Goal: Book appointment/travel/reservation

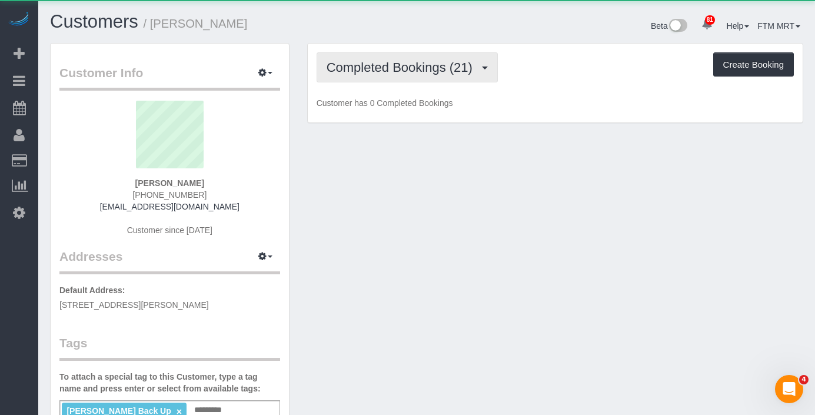
click at [449, 69] on span "Completed Bookings (21)" at bounding box center [403, 67] width 152 height 15
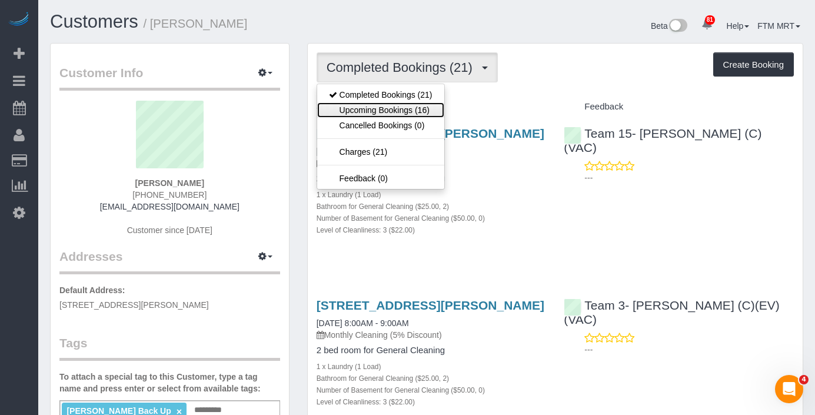
click at [420, 114] on link "Upcoming Bookings (16)" at bounding box center [380, 109] width 127 height 15
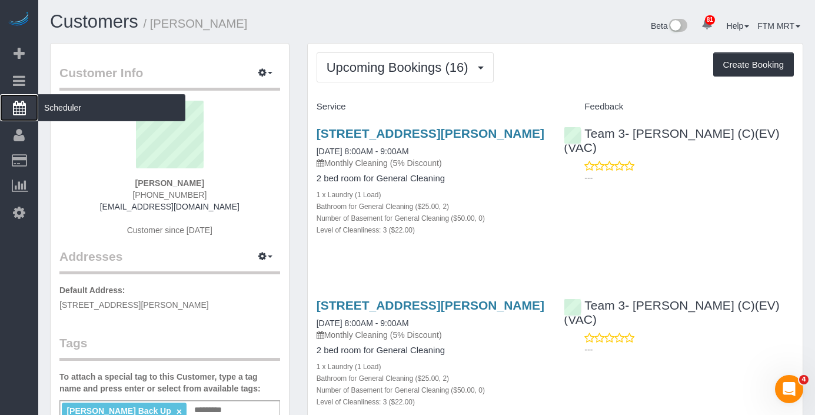
click at [93, 106] on span "Scheduler" at bounding box center [111, 107] width 147 height 27
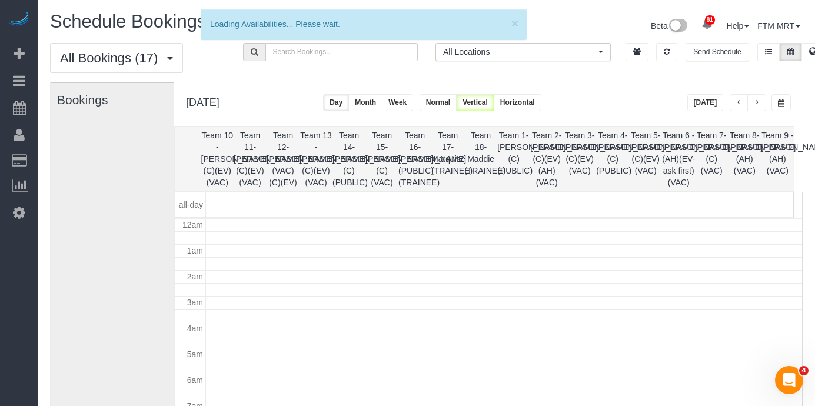
scroll to position [156, 0]
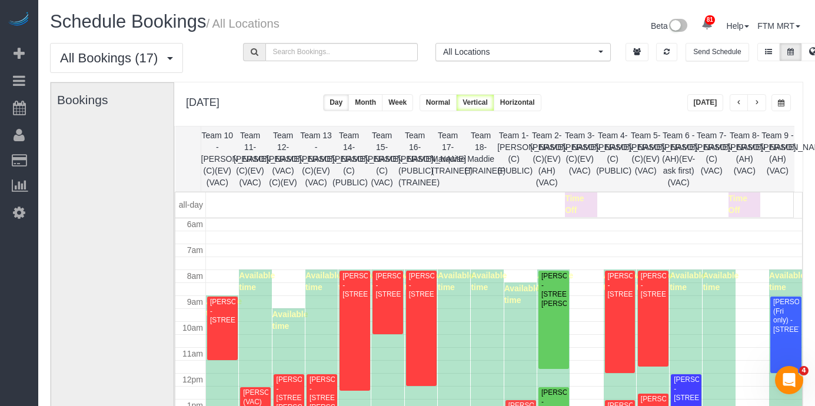
click at [789, 102] on button "button" at bounding box center [781, 102] width 19 height 17
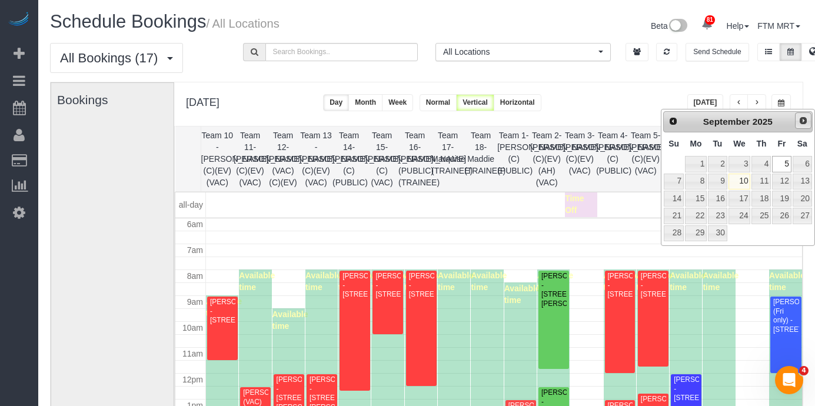
click at [798, 124] on link "Next" at bounding box center [803, 120] width 16 height 16
click at [706, 182] on link "6" at bounding box center [696, 182] width 22 height 16
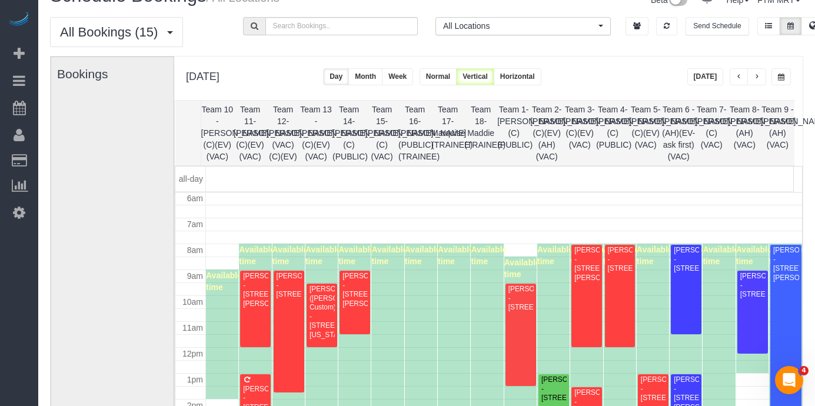
scroll to position [52, 0]
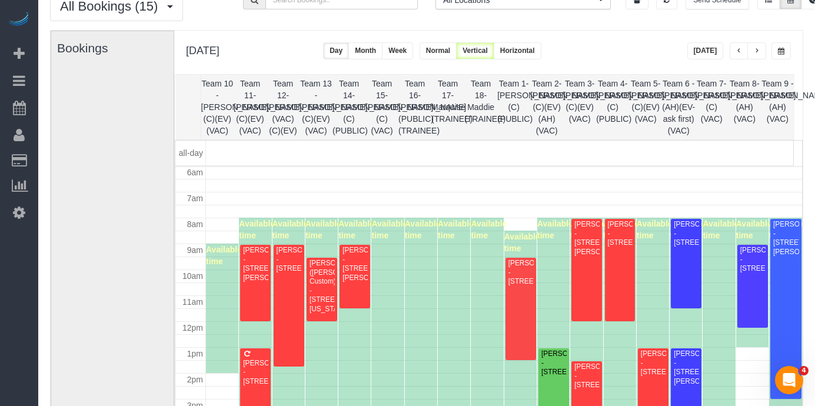
click at [784, 48] on button "button" at bounding box center [781, 50] width 19 height 17
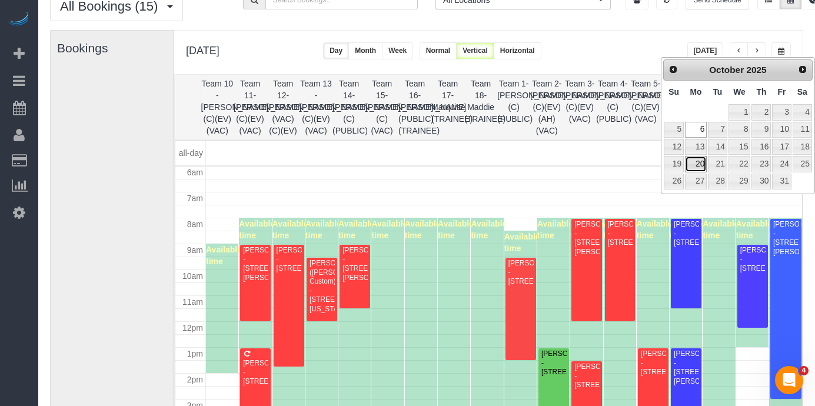
click at [699, 162] on link "20" at bounding box center [696, 164] width 22 height 16
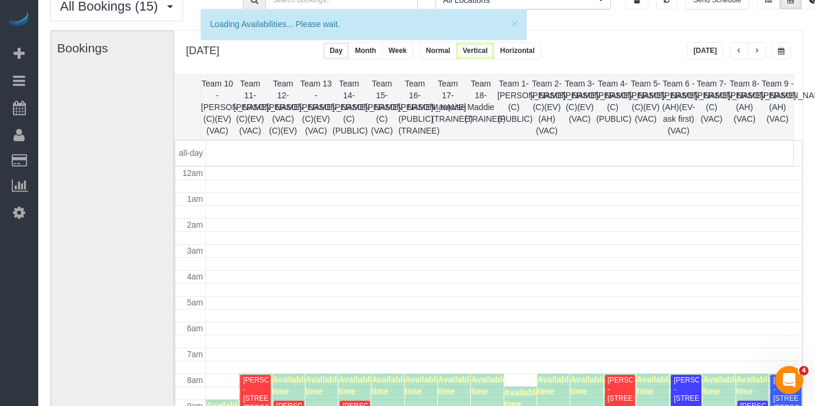
scroll to position [156, 0]
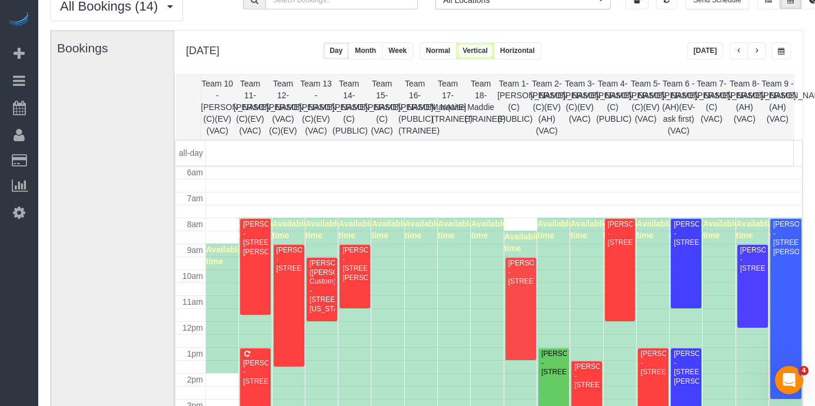
click at [784, 56] on button "button" at bounding box center [781, 50] width 19 height 17
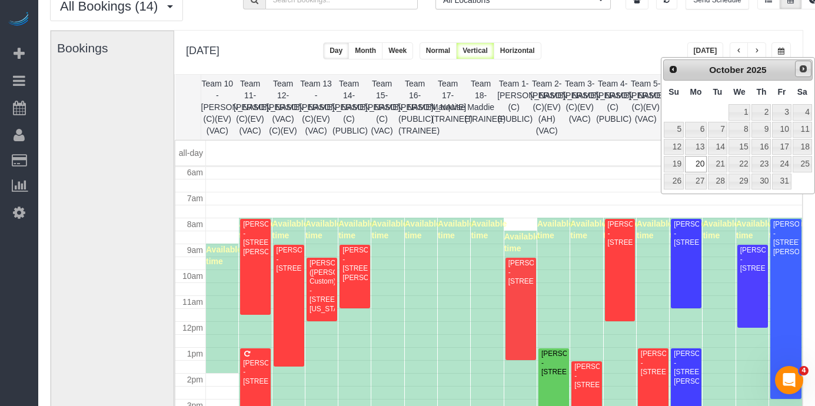
click at [811, 61] on link "Next" at bounding box center [803, 69] width 16 height 16
click at [704, 146] on link "10" at bounding box center [696, 147] width 22 height 16
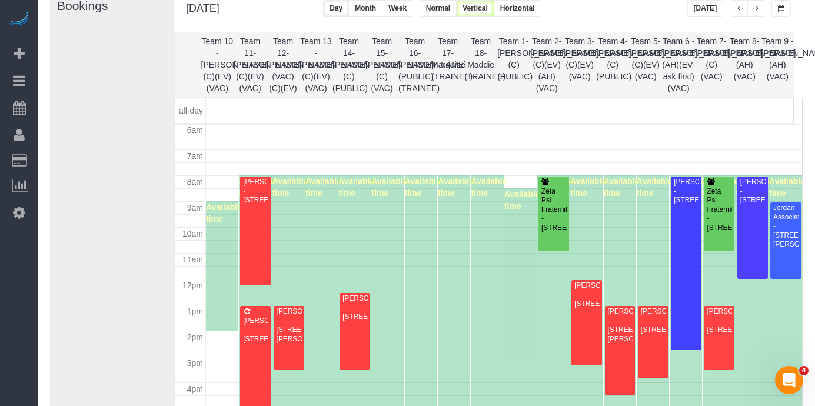
scroll to position [94, 0]
click at [788, 5] on button "button" at bounding box center [781, 9] width 19 height 17
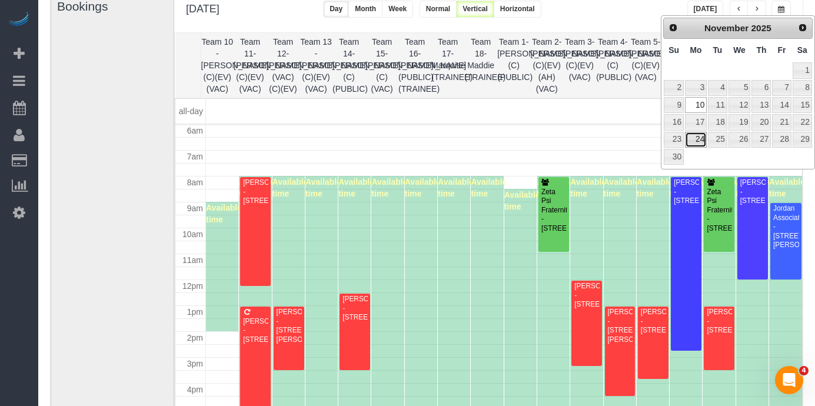
click at [702, 133] on link "24" at bounding box center [696, 140] width 22 height 16
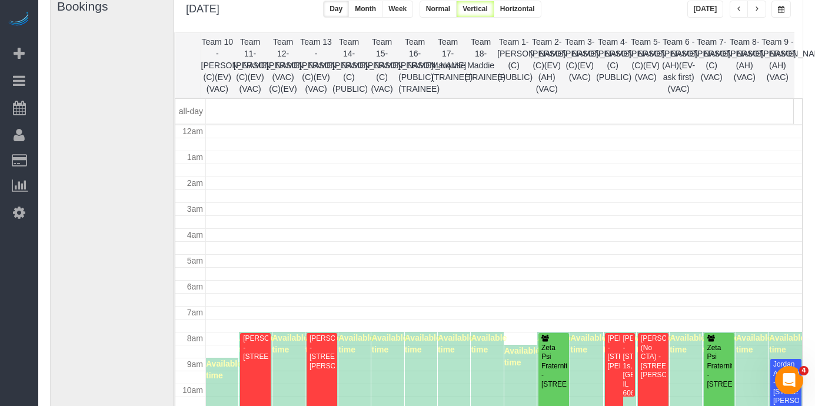
scroll to position [156, 0]
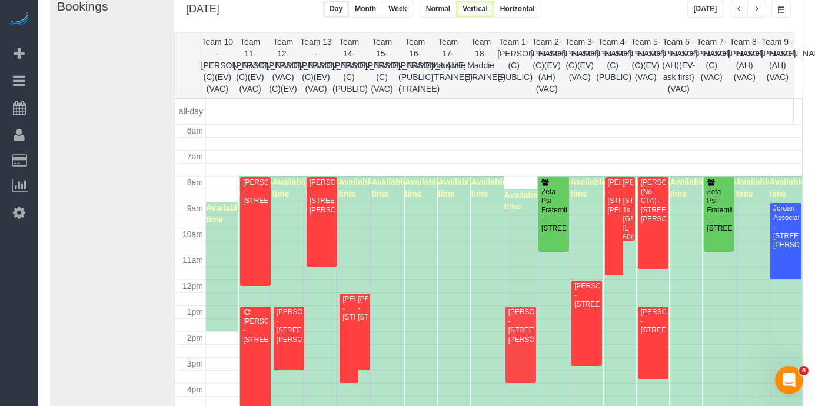
click at [782, 14] on button "button" at bounding box center [781, 9] width 19 height 17
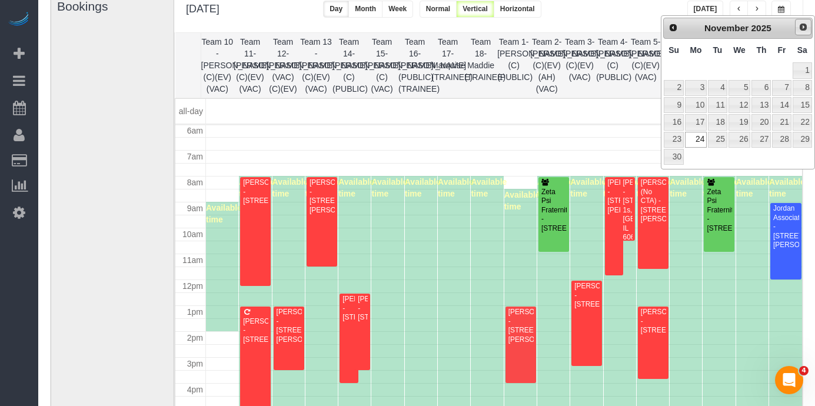
click at [805, 24] on span "Next" at bounding box center [803, 26] width 9 height 9
click at [699, 91] on link "8" at bounding box center [696, 88] width 22 height 16
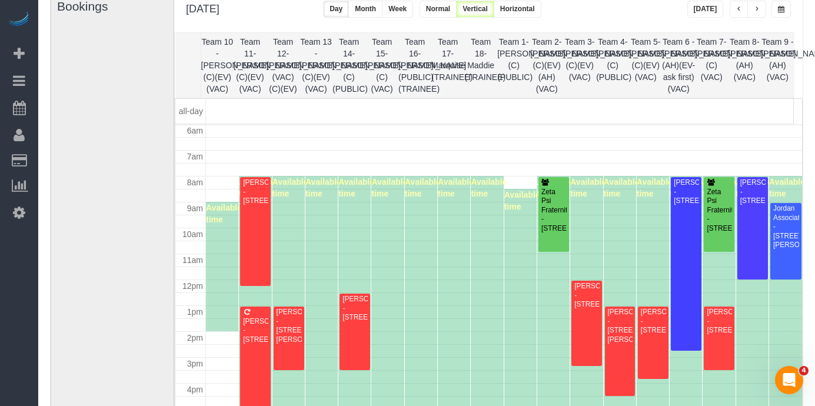
click at [786, 12] on button "button" at bounding box center [781, 9] width 19 height 17
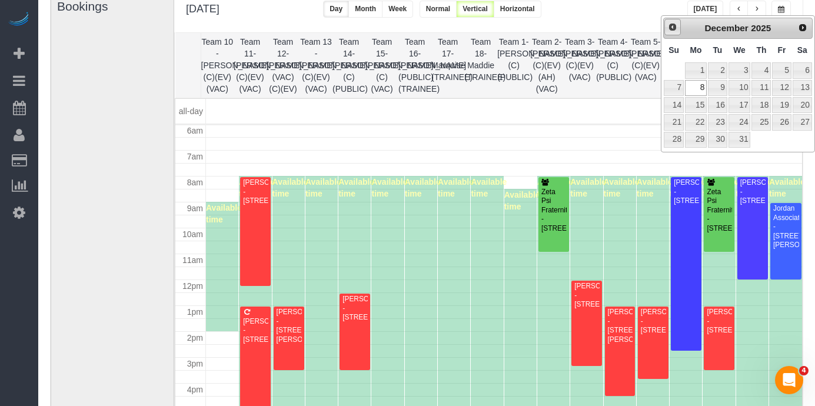
click at [678, 28] on link "Prev" at bounding box center [673, 27] width 16 height 16
click at [679, 28] on link "Prev" at bounding box center [673, 27] width 16 height 16
click at [678, 27] on link "Prev" at bounding box center [673, 27] width 16 height 16
click at [799, 28] on span "Next" at bounding box center [803, 26] width 9 height 9
click at [670, 24] on span "Prev" at bounding box center [672, 26] width 9 height 9
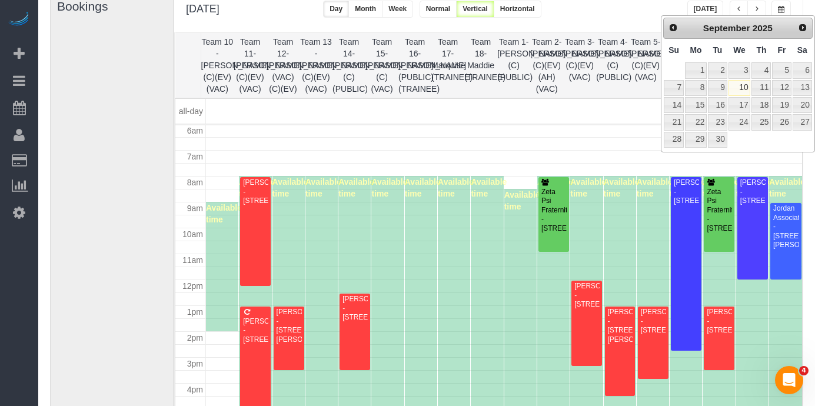
click at [803, 36] on div "Prev Next [DATE]" at bounding box center [739, 28] width 150 height 21
click at [802, 31] on span "Next" at bounding box center [803, 26] width 9 height 9
click at [669, 28] on span "Prev" at bounding box center [672, 26] width 9 height 9
click at [699, 92] on link "8" at bounding box center [696, 88] width 22 height 16
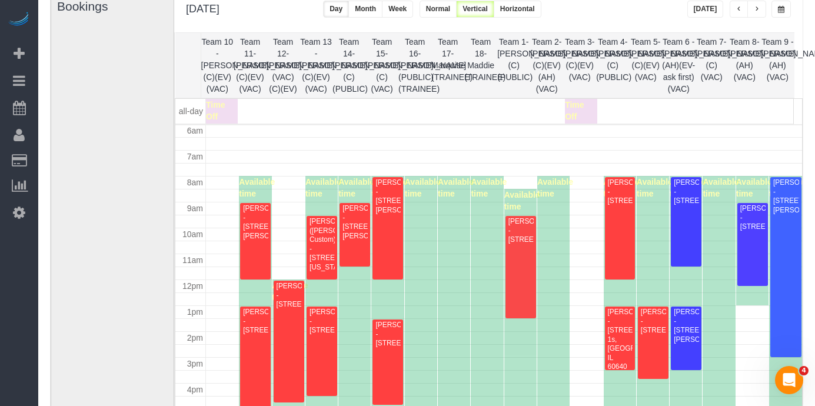
click at [772, 12] on button "button" at bounding box center [781, 9] width 19 height 17
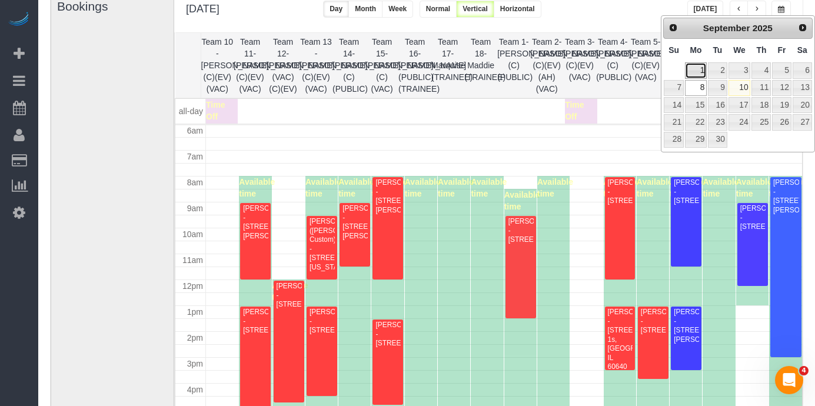
click at [701, 72] on link "1" at bounding box center [696, 70] width 22 height 16
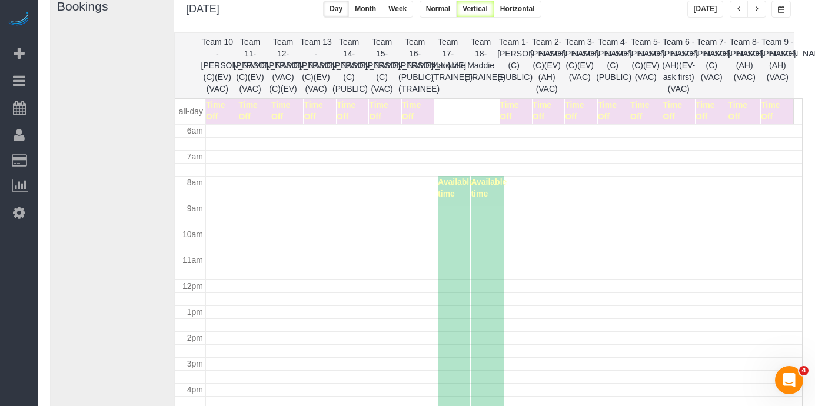
click at [778, 12] on span "button" at bounding box center [781, 9] width 6 height 7
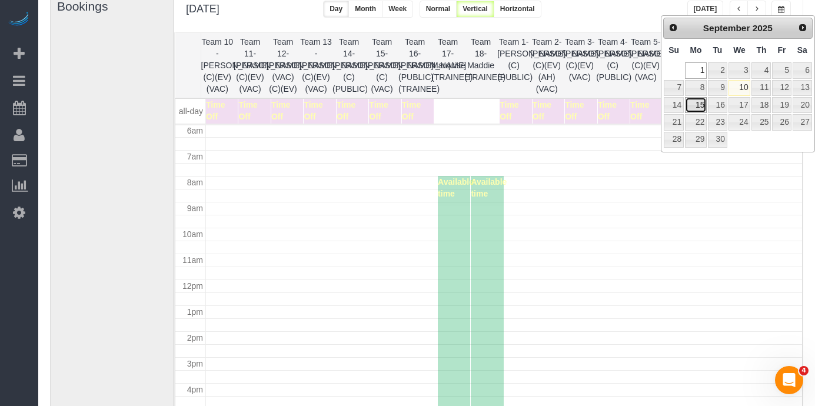
click at [699, 109] on link "15" at bounding box center [696, 105] width 22 height 16
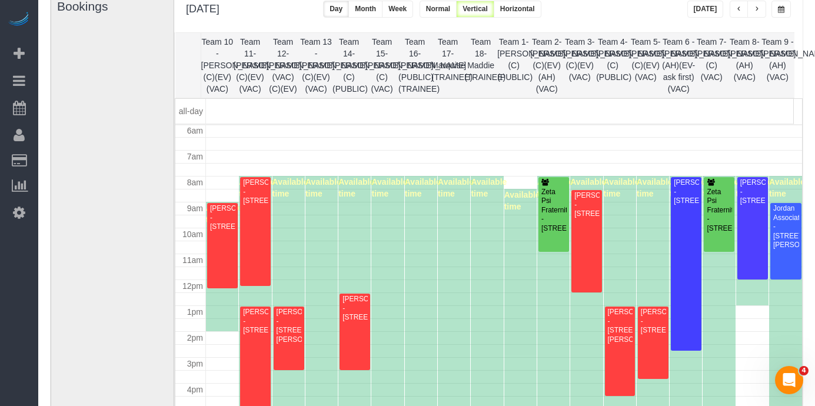
click at [781, 9] on span "button" at bounding box center [781, 9] width 6 height 7
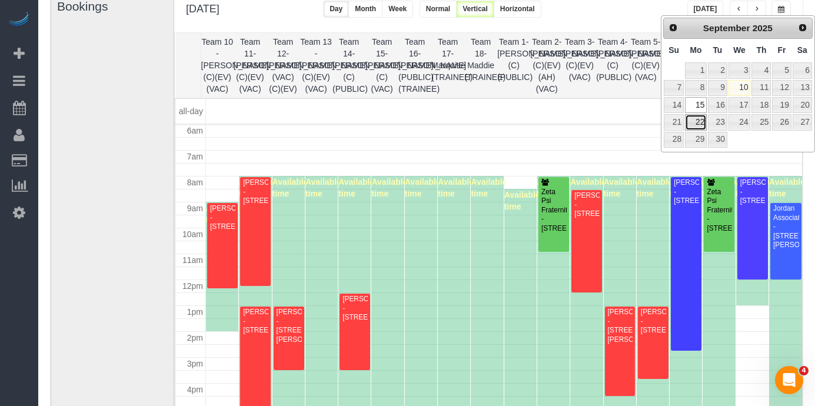
click at [704, 120] on link "22" at bounding box center [696, 122] width 22 height 16
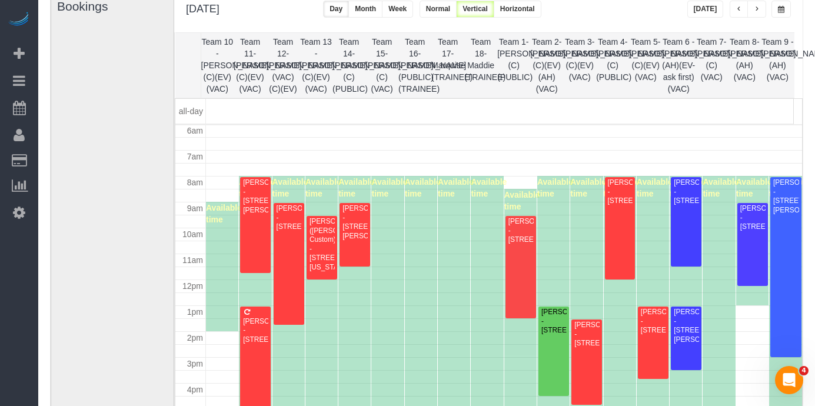
click at [780, 9] on span "button" at bounding box center [781, 9] width 6 height 7
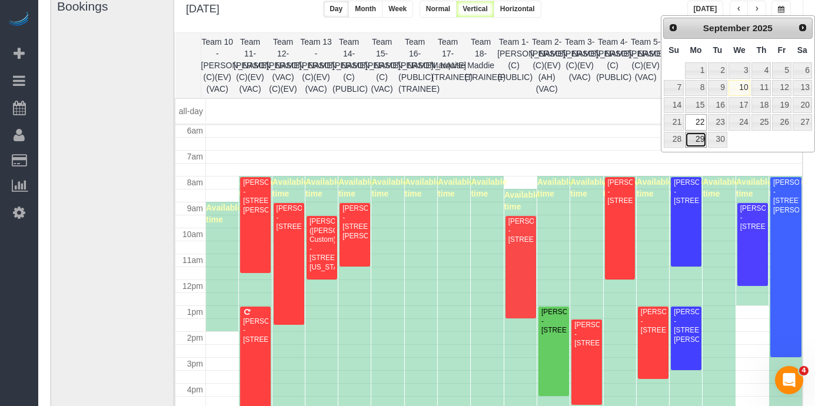
click at [696, 140] on link "29" at bounding box center [696, 140] width 22 height 16
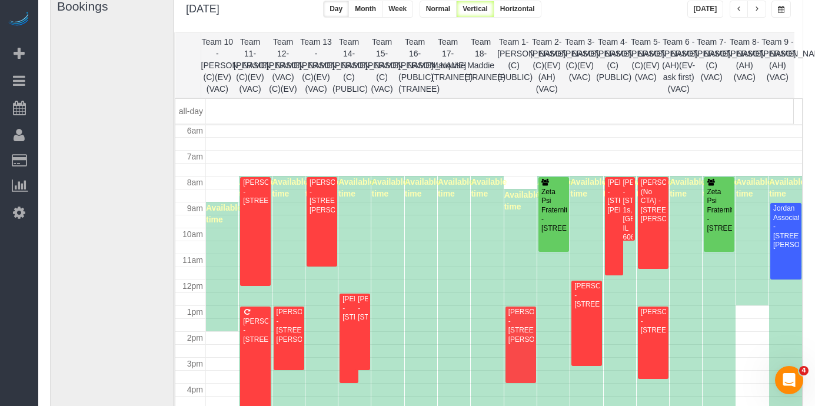
click at [781, 8] on span "button" at bounding box center [781, 9] width 6 height 7
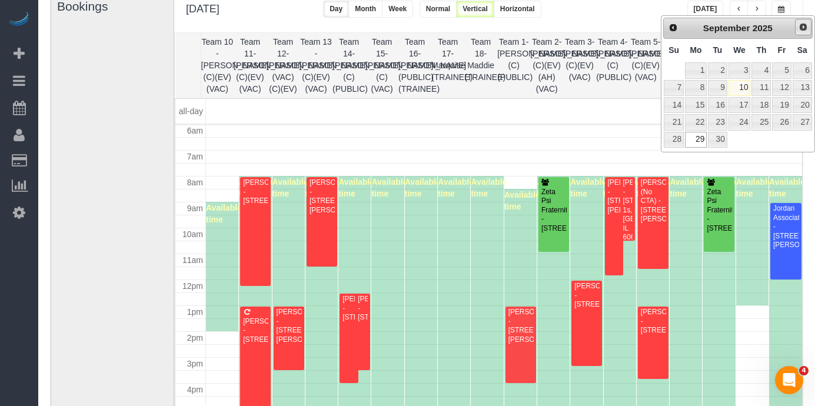
click at [801, 28] on span "Next" at bounding box center [803, 26] width 9 height 9
click at [705, 92] on link "6" at bounding box center [696, 88] width 22 height 16
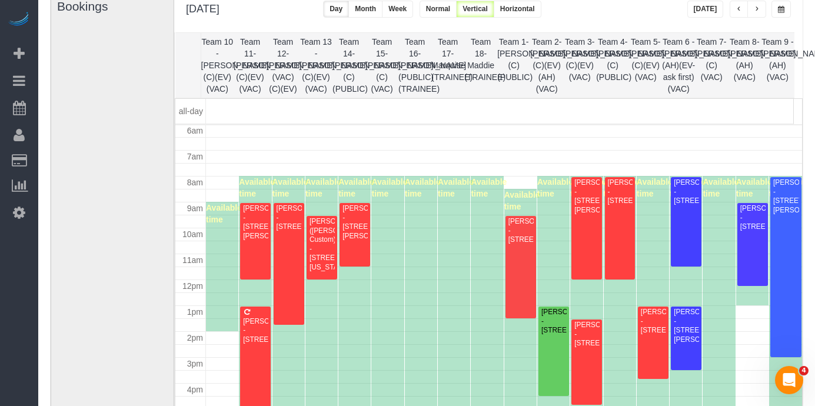
click at [781, 8] on span "button" at bounding box center [781, 9] width 6 height 7
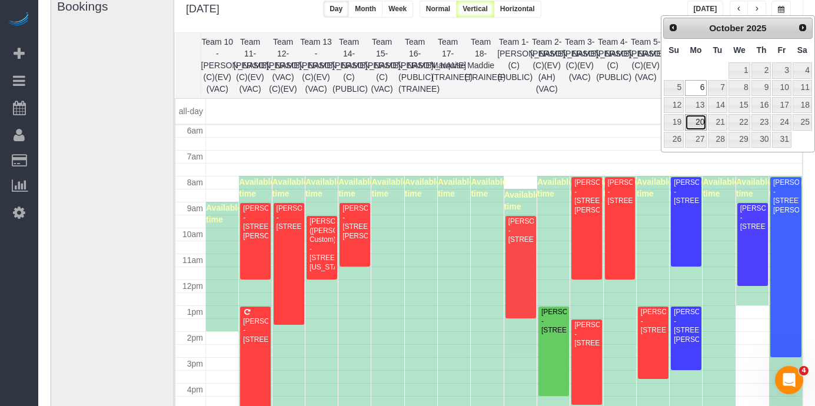
click at [698, 122] on link "20" at bounding box center [696, 122] width 22 height 16
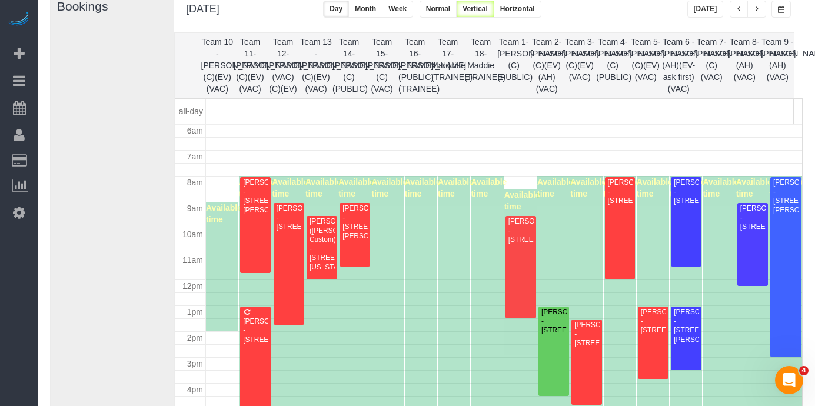
click at [784, 16] on button "button" at bounding box center [781, 9] width 19 height 17
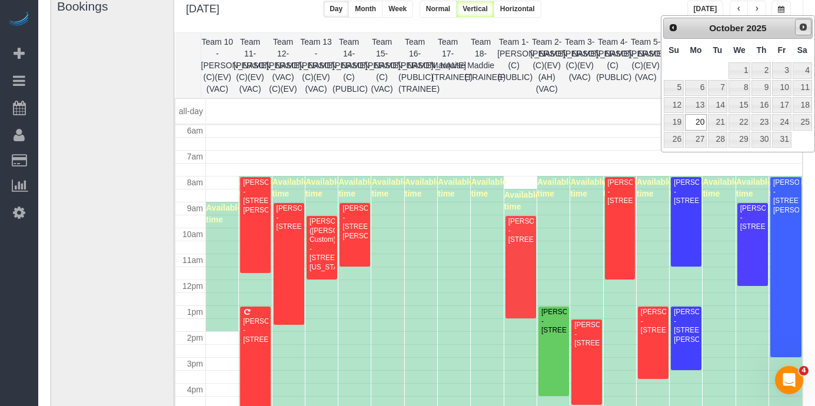
click at [803, 24] on span "Next" at bounding box center [803, 26] width 9 height 9
click at [708, 83] on td "4" at bounding box center [718, 87] width 20 height 17
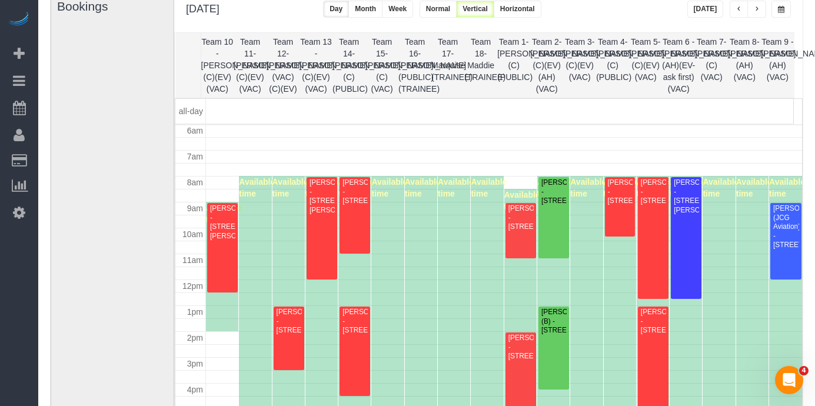
click at [741, 5] on button "button" at bounding box center [739, 9] width 19 height 17
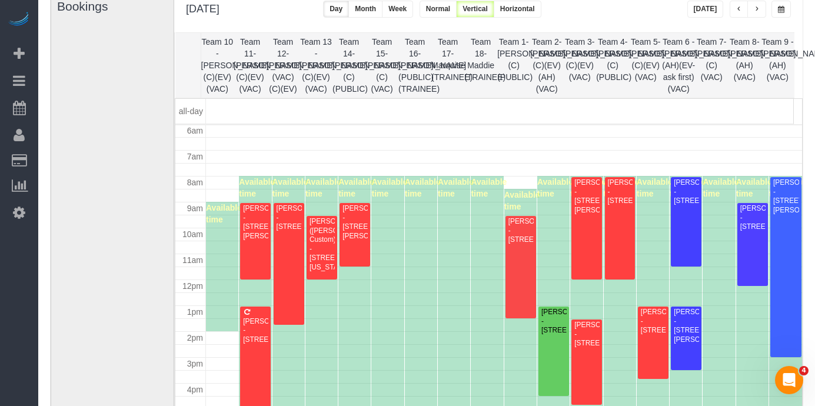
drag, startPoint x: 782, startPoint y: 11, endPoint x: 775, endPoint y: 8, distance: 7.4
click at [783, 11] on span "button" at bounding box center [781, 9] width 6 height 7
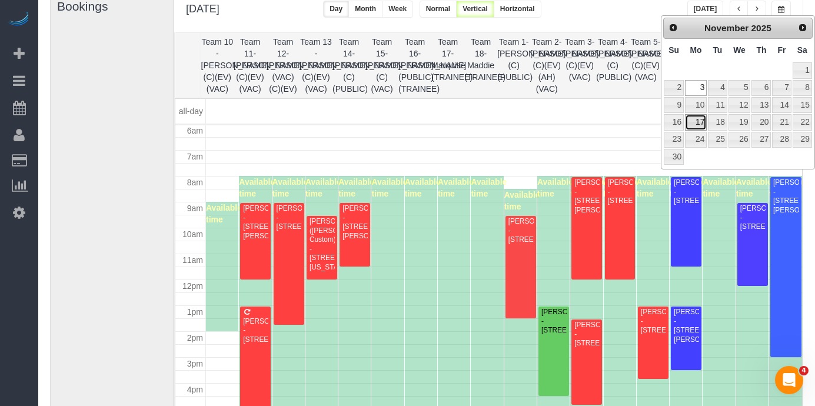
click at [698, 122] on link "17" at bounding box center [696, 122] width 22 height 16
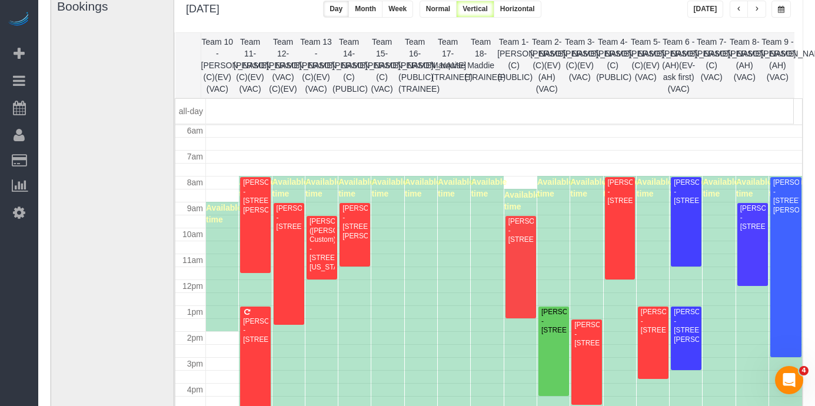
click at [780, 7] on span "button" at bounding box center [781, 9] width 6 height 7
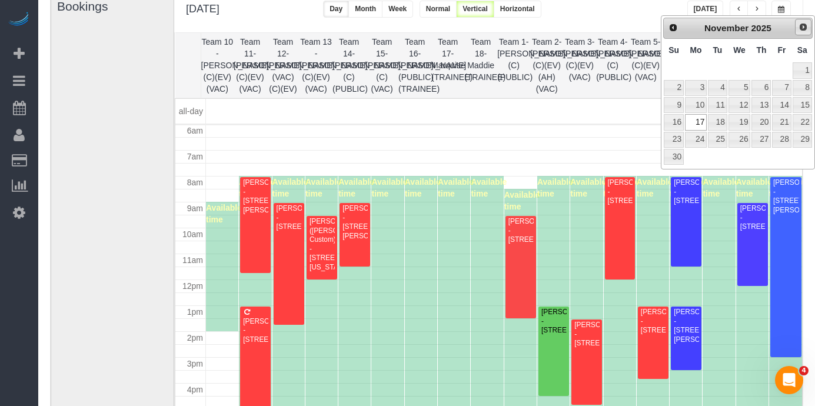
click at [804, 23] on span "Next" at bounding box center [803, 26] width 9 height 9
click at [698, 95] on link "8" at bounding box center [696, 88] width 22 height 16
type input "**********"
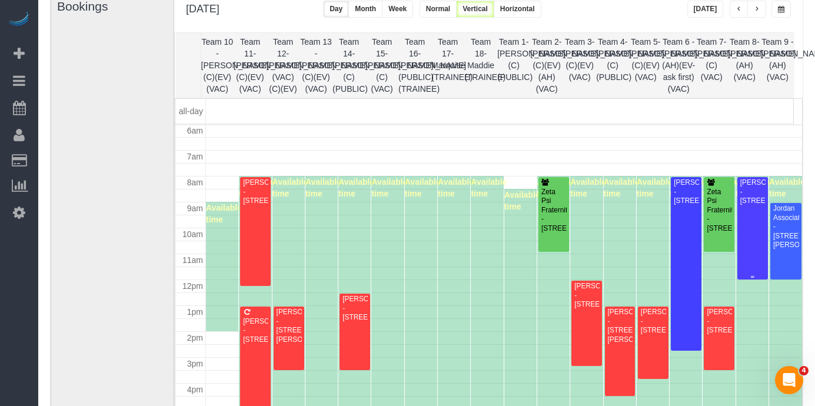
scroll to position [158, 0]
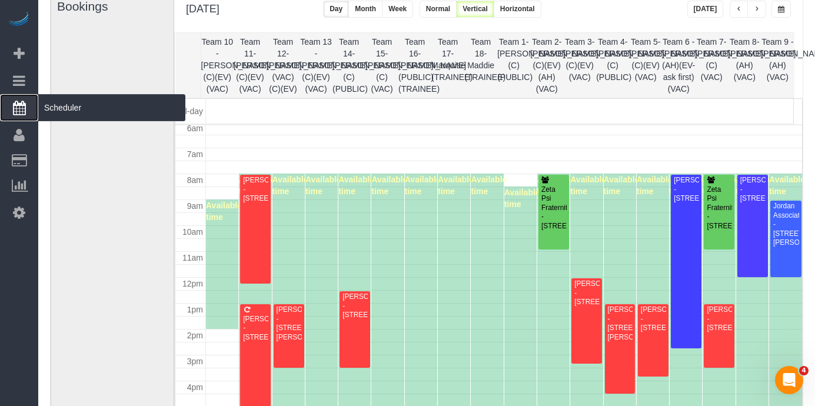
click at [86, 107] on span "Scheduler" at bounding box center [111, 107] width 147 height 27
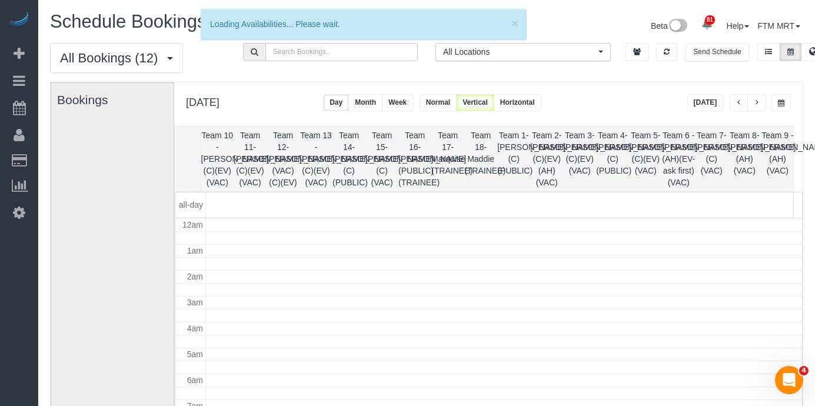
scroll to position [156, 0]
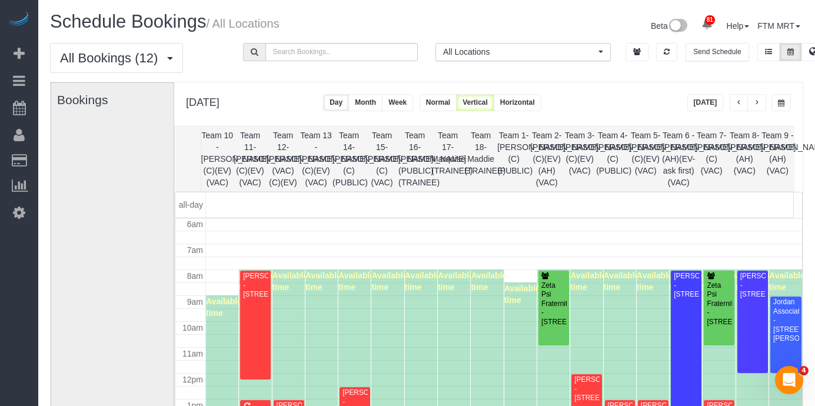
click at [716, 100] on button "[DATE]" at bounding box center [706, 102] width 37 height 17
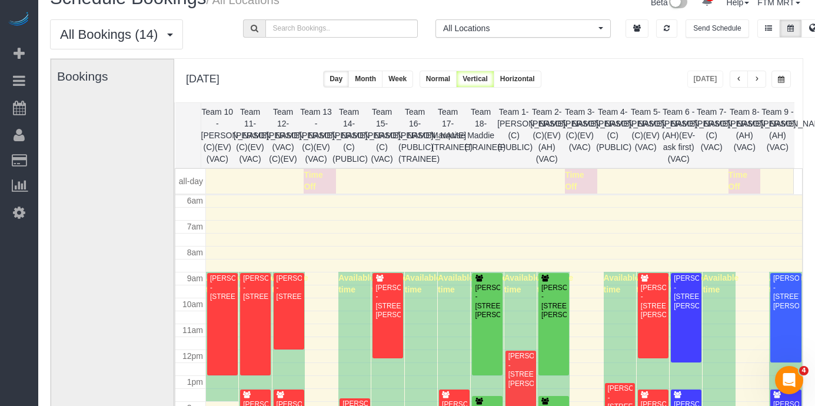
scroll to position [0, 0]
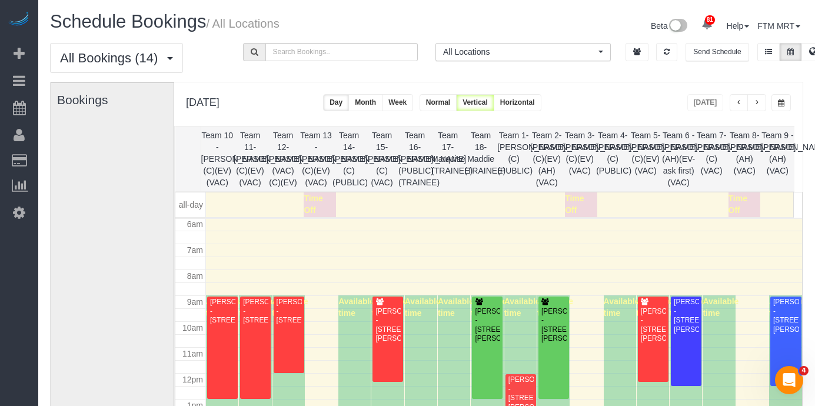
click at [765, 87] on div "[DATE] [DATE] Day Month Week Normal Vertical Horizontal" at bounding box center [488, 104] width 629 height 44
click at [759, 97] on button "button" at bounding box center [757, 102] width 19 height 17
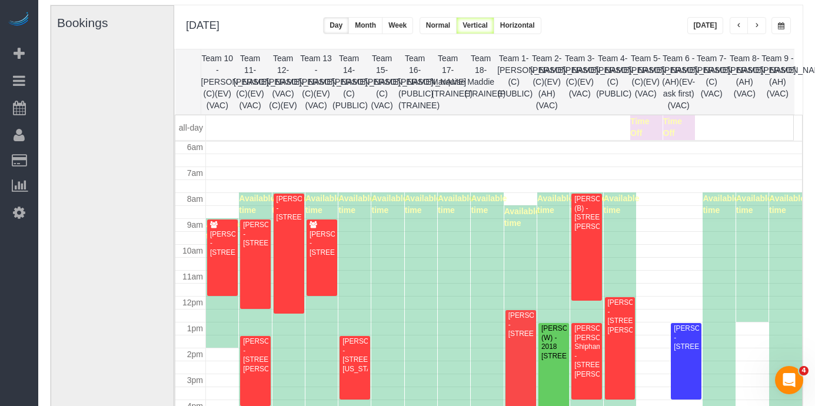
scroll to position [86, 0]
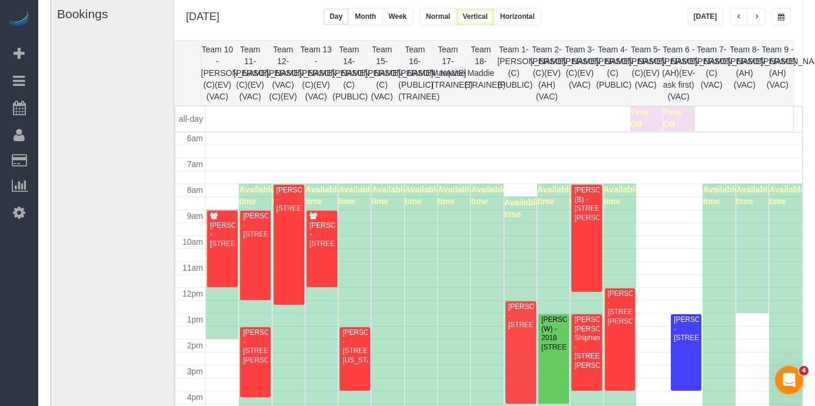
click at [695, 18] on button "[DATE]" at bounding box center [706, 16] width 37 height 17
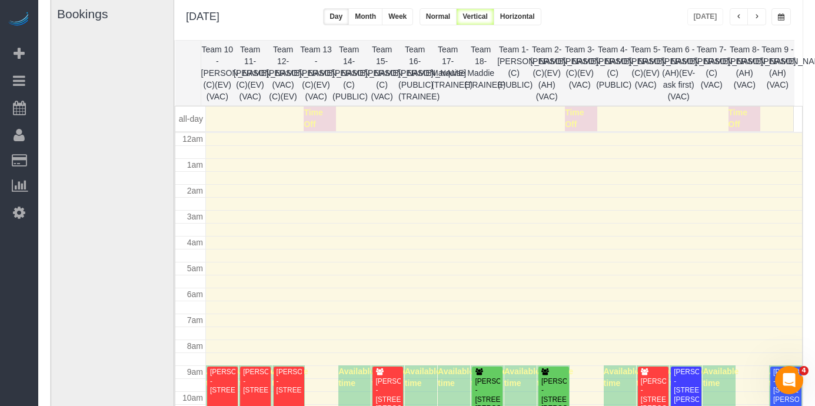
scroll to position [156, 0]
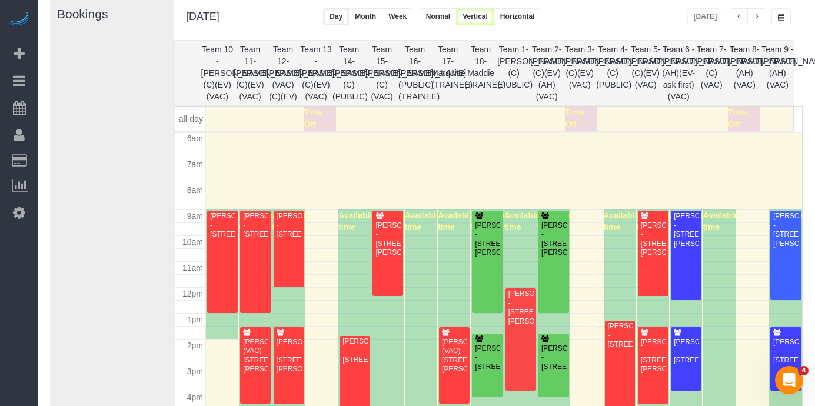
click at [755, 15] on span "button" at bounding box center [757, 17] width 6 height 7
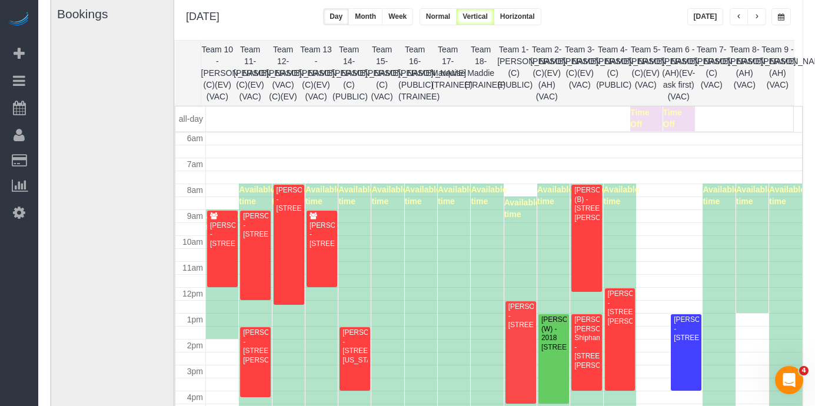
click at [757, 19] on span "button" at bounding box center [757, 17] width 6 height 7
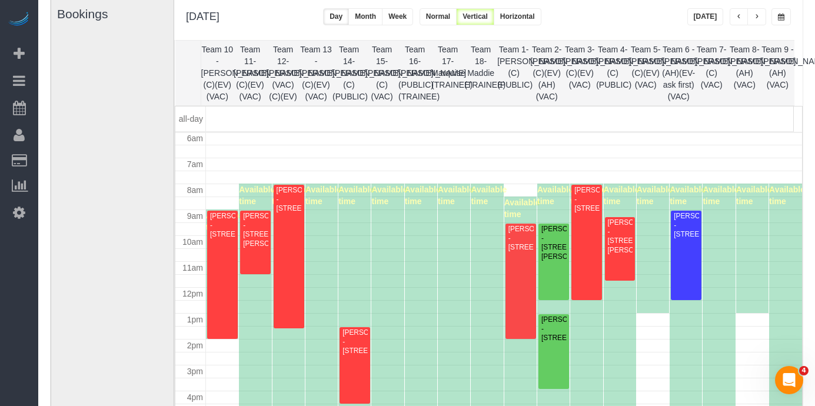
click at [747, 16] on button "button" at bounding box center [739, 16] width 19 height 17
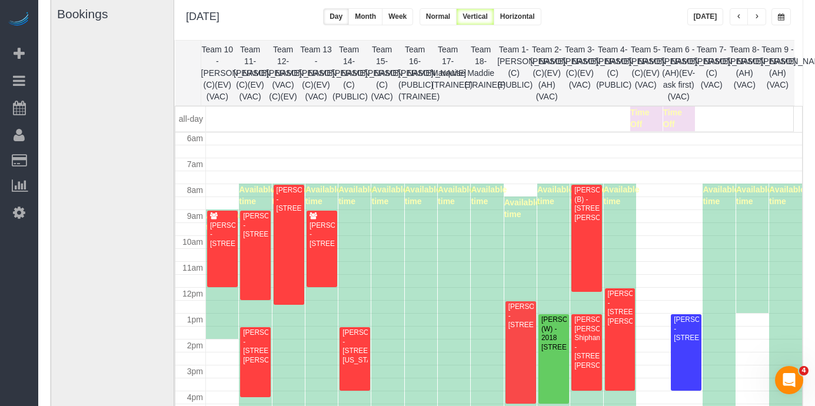
click at [740, 18] on span "button" at bounding box center [740, 17] width 6 height 7
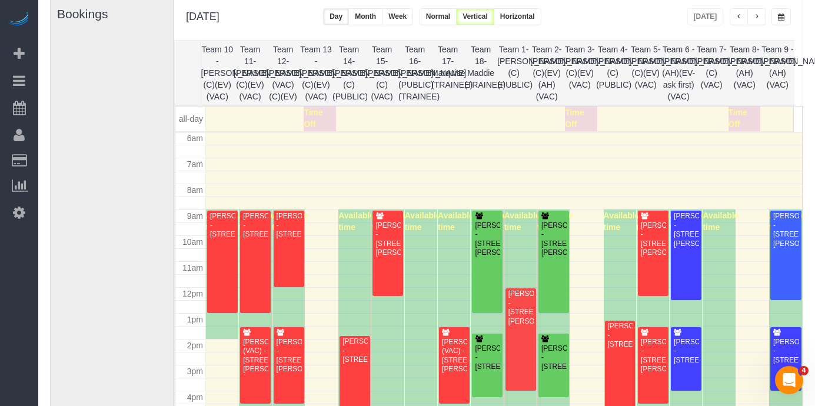
click at [757, 16] on span "button" at bounding box center [757, 17] width 6 height 7
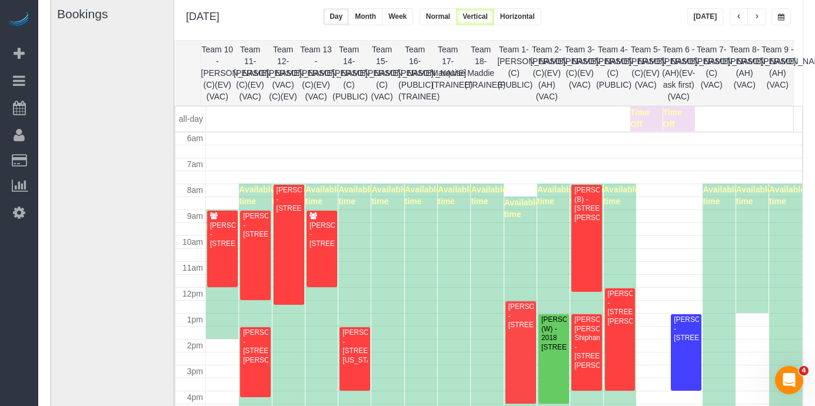
click at [738, 16] on span "button" at bounding box center [740, 17] width 6 height 7
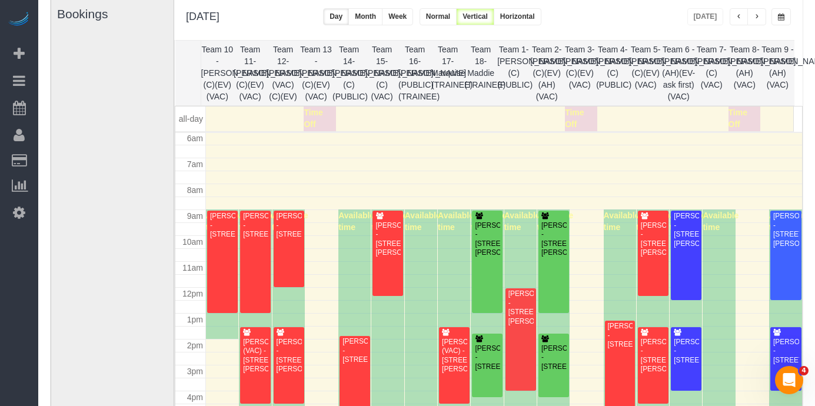
click at [761, 14] on button "button" at bounding box center [757, 16] width 19 height 17
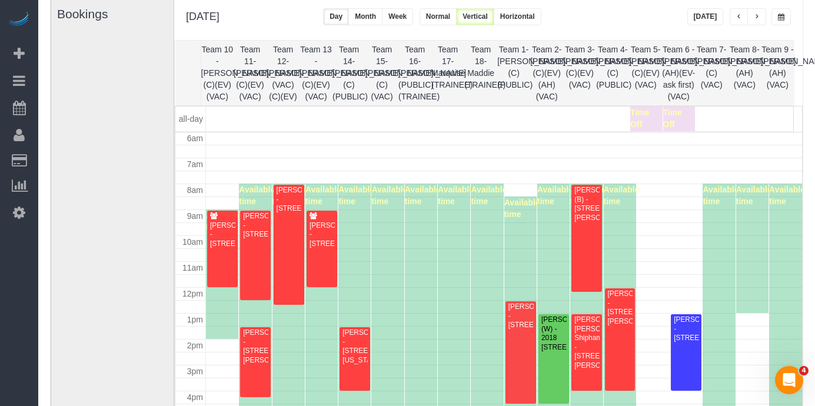
click at [755, 14] on span "button" at bounding box center [757, 17] width 6 height 7
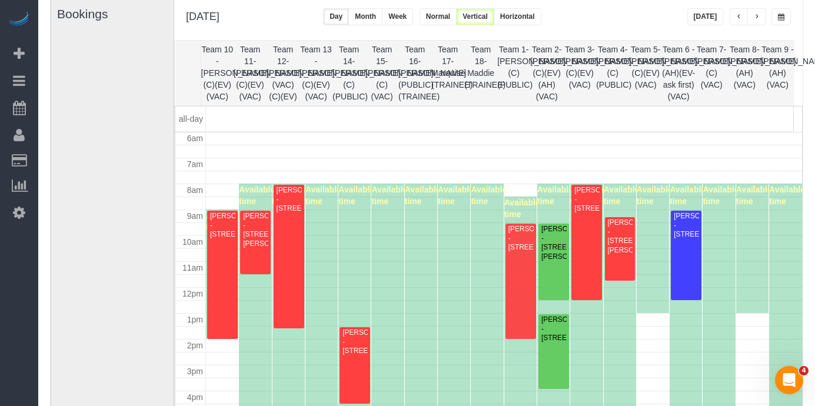
click at [741, 19] on span "button" at bounding box center [740, 17] width 6 height 7
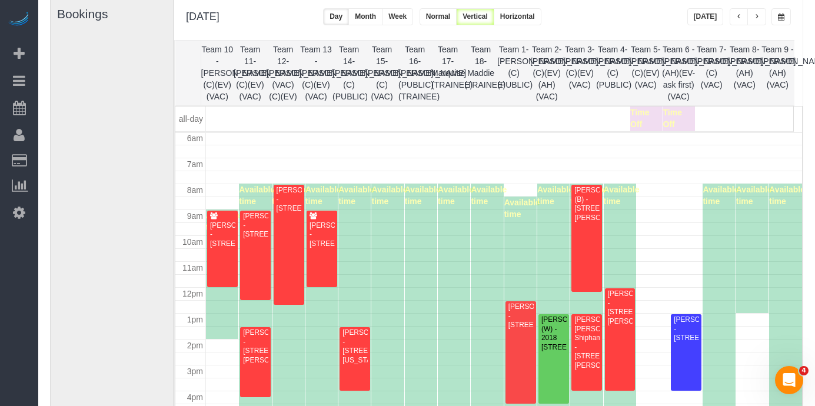
click at [740, 19] on span "button" at bounding box center [740, 17] width 6 height 7
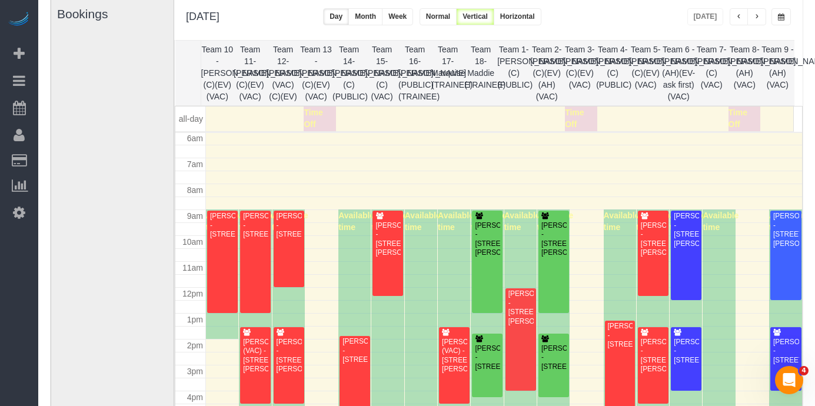
click at [760, 19] on button "button" at bounding box center [757, 16] width 19 height 17
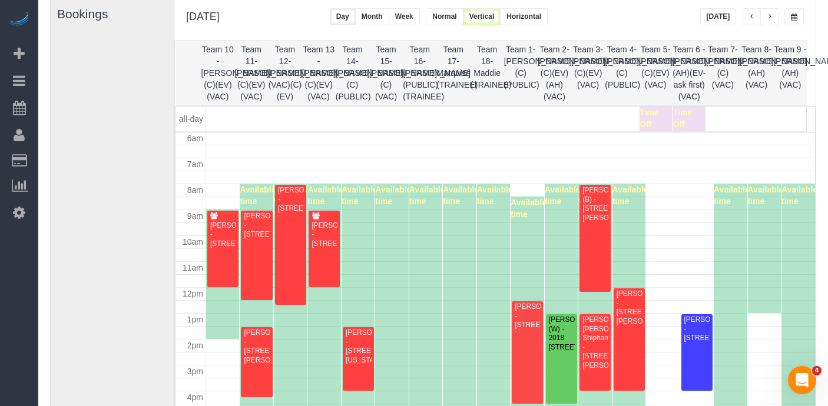
click at [721, 21] on button "[DATE]" at bounding box center [718, 16] width 37 height 17
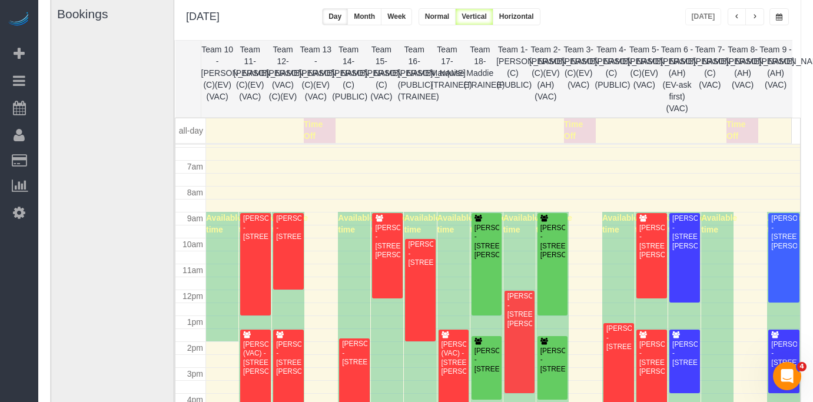
scroll to position [178, 0]
